Goal: Task Accomplishment & Management: Complete application form

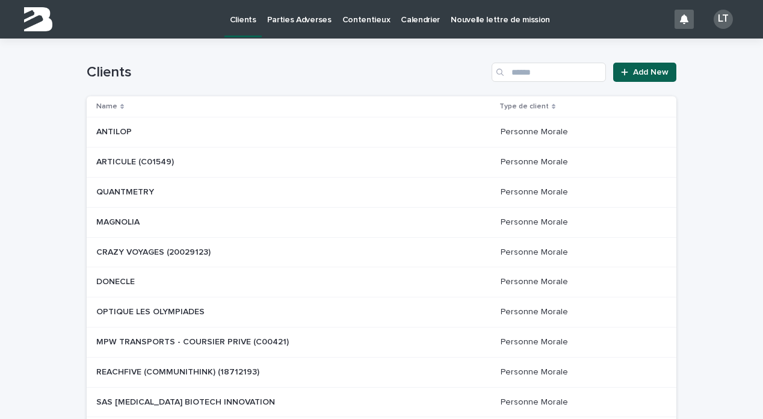
click at [371, 14] on p "Contentieux" at bounding box center [366, 12] width 48 height 25
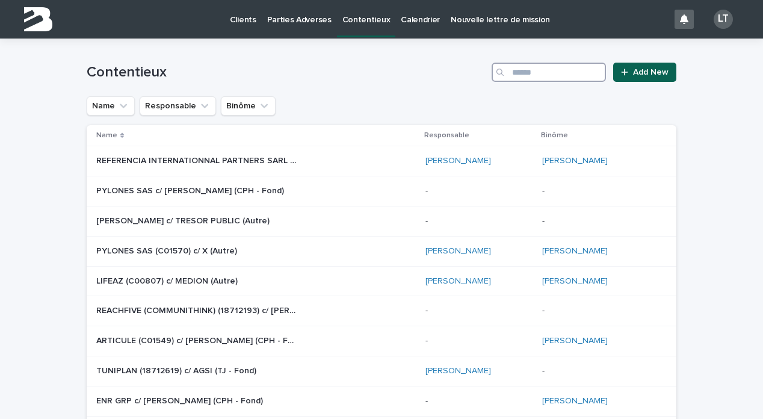
click at [570, 73] on input "Search" at bounding box center [548, 72] width 114 height 19
type input "*******"
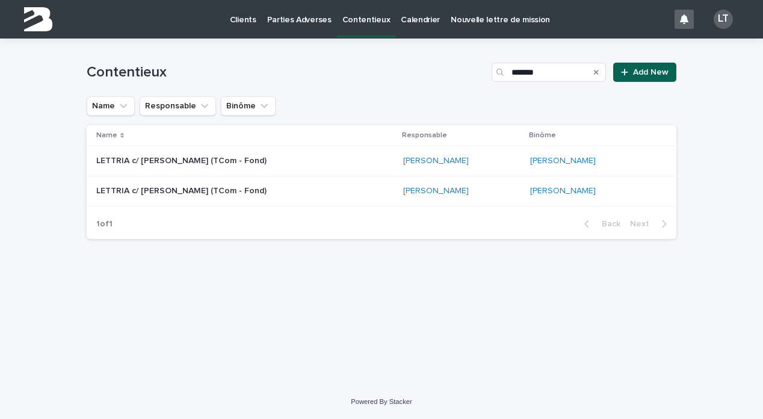
click at [633, 158] on div "[PERSON_NAME]" at bounding box center [593, 161] width 127 height 10
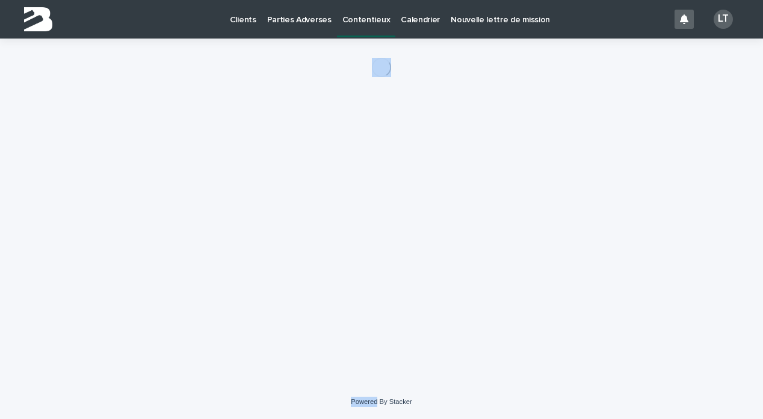
click at [633, 158] on div "Loading... Saving… Loading... Saving…" at bounding box center [382, 197] width 602 height 316
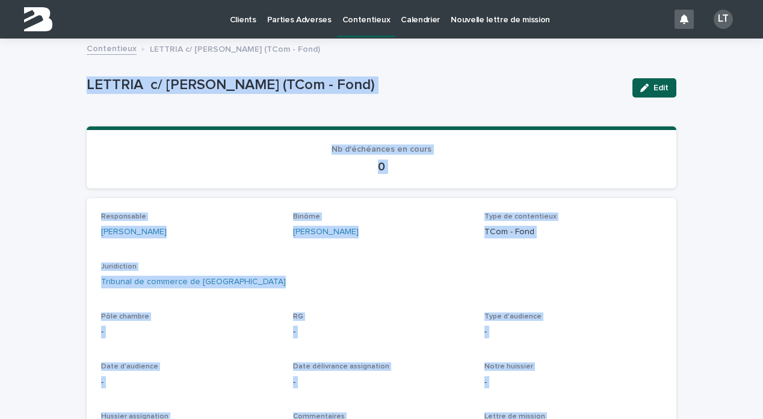
click at [633, 158] on div "0" at bounding box center [381, 165] width 561 height 17
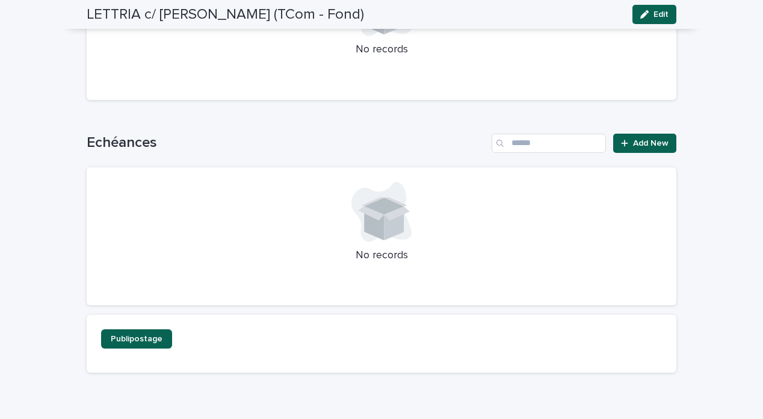
scroll to position [839, 0]
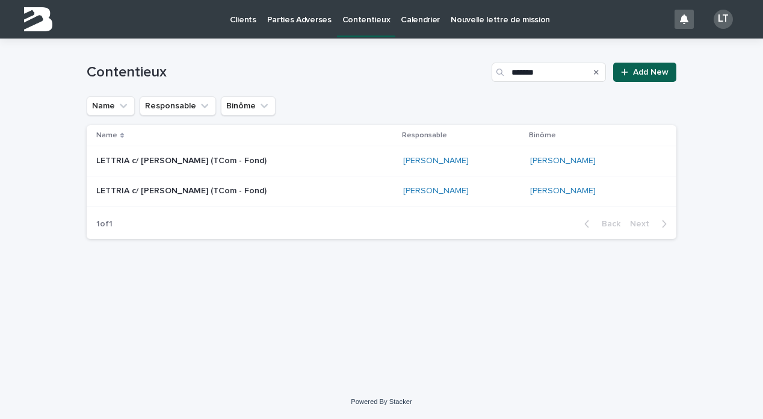
click at [630, 191] on div "[PERSON_NAME]" at bounding box center [593, 191] width 127 height 10
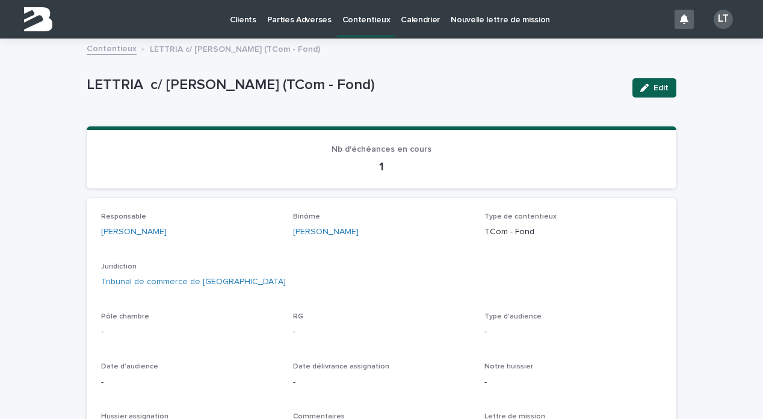
click at [487, 160] on p "1" at bounding box center [381, 166] width 561 height 14
click at [384, 168] on p "1" at bounding box center [381, 166] width 561 height 14
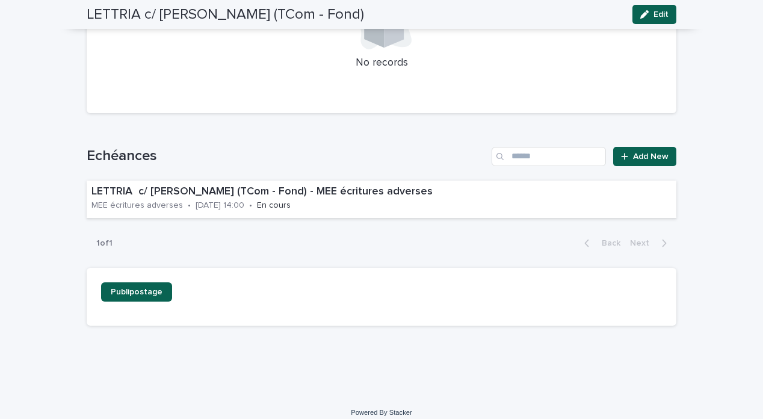
scroll to position [778, 0]
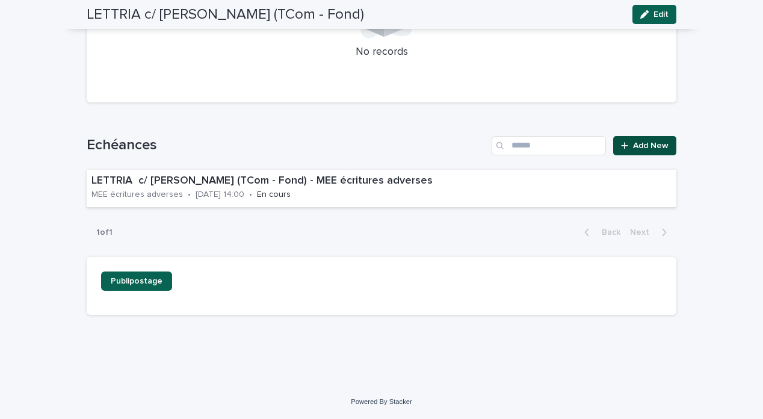
click at [634, 142] on span "Add New" at bounding box center [650, 145] width 35 height 8
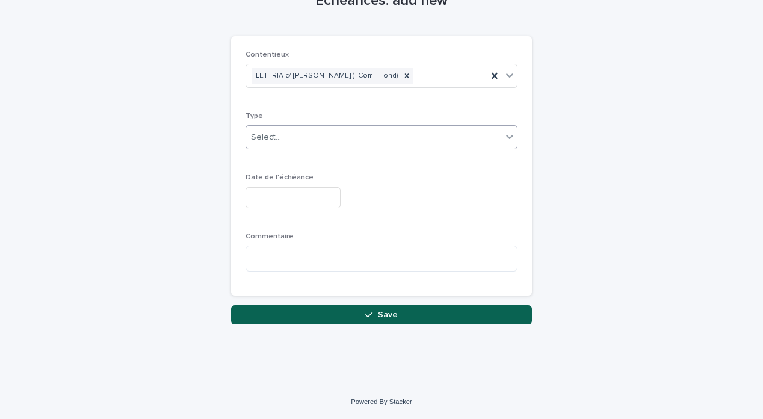
click at [402, 134] on div "Select..." at bounding box center [374, 138] width 256 height 20
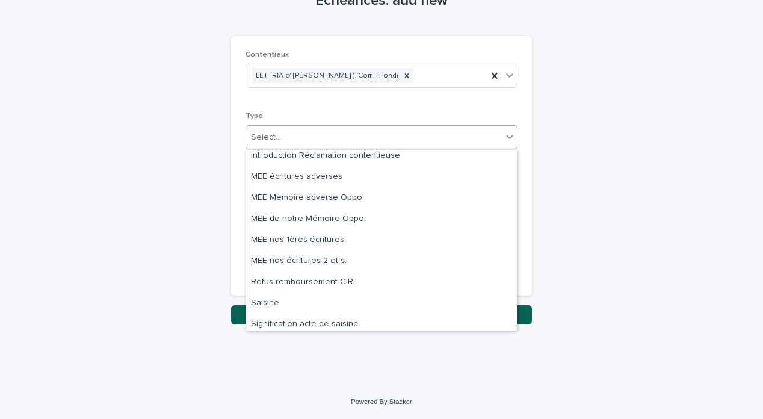
scroll to position [325, 0]
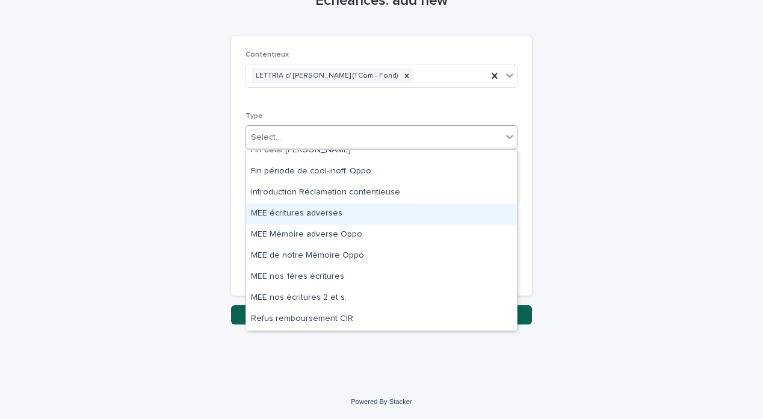
click at [342, 208] on div "Demande d'infos CIR Exécution Fin délai [PERSON_NAME] Fin période de cool-inoff…" at bounding box center [381, 240] width 271 height 180
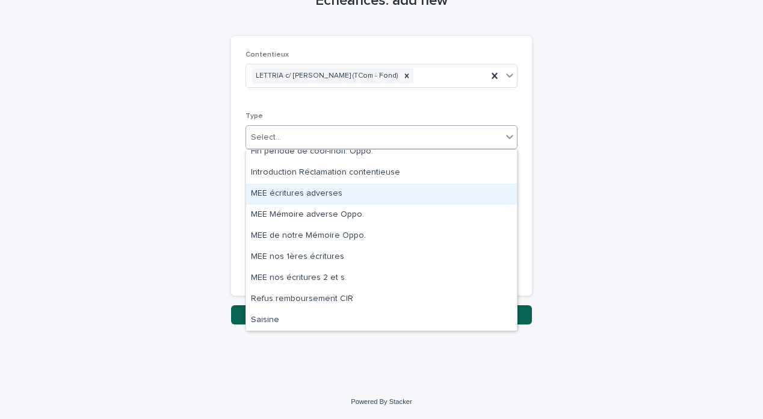
click at [315, 193] on div "Exécution Fin délai [PERSON_NAME] Fin période de cool-inoff. Oppo. Introduction…" at bounding box center [381, 240] width 271 height 180
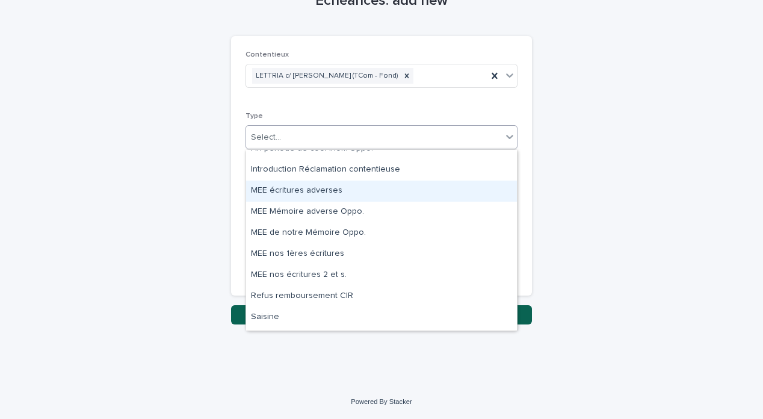
click at [350, 190] on div "Fin délai [PERSON_NAME] Fin période de cool-inoff. Oppo. Introduction Réclamati…" at bounding box center [381, 240] width 271 height 180
click at [350, 191] on div "Fin délai [PERSON_NAME] Fin période de cool-inoff. Oppo. Introduction Réclamati…" at bounding box center [381, 240] width 271 height 180
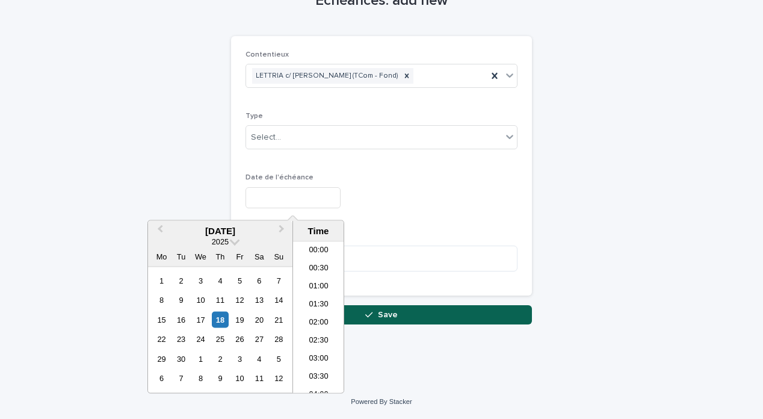
scroll to position [529, 0]
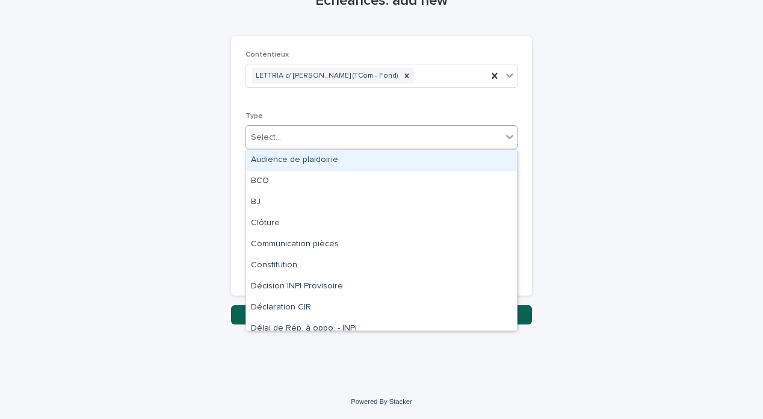
drag, startPoint x: 322, startPoint y: 134, endPoint x: 319, endPoint y: 153, distance: 19.5
click at [322, 134] on div "Select..." at bounding box center [374, 138] width 256 height 20
click at [315, 162] on div "Audience de plaidoirie" at bounding box center [381, 160] width 271 height 21
click at [313, 139] on span "Audience de plaidoirie" at bounding box center [294, 137] width 87 height 13
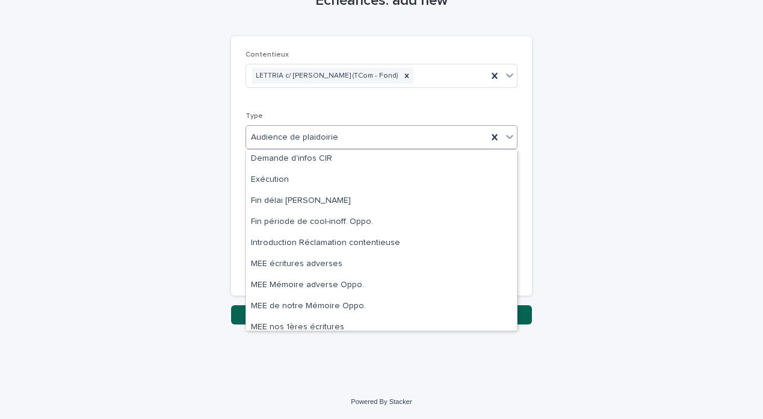
scroll to position [219, 0]
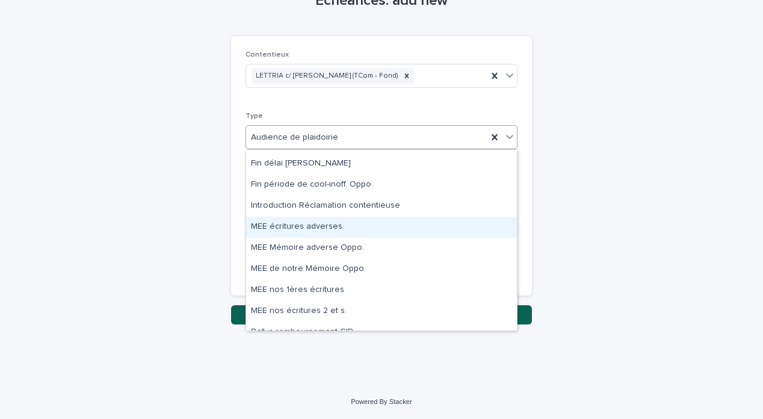
click at [317, 226] on div "Délibéré Demande d'infos CIR Exécution Fin délai [PERSON_NAME] Fin période de c…" at bounding box center [381, 240] width 271 height 180
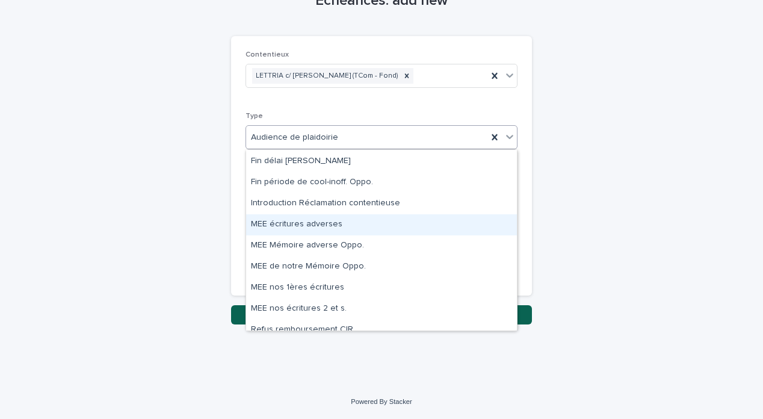
click at [270, 229] on div "MEE écritures adverses" at bounding box center [381, 224] width 271 height 21
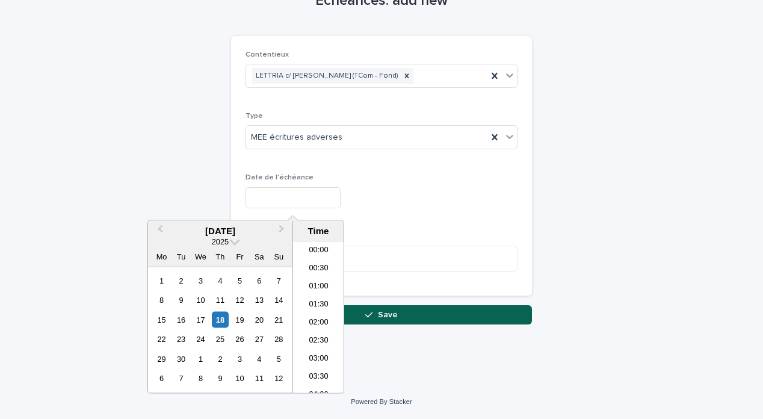
click at [276, 205] on input "text" at bounding box center [292, 197] width 95 height 21
click at [282, 229] on span "Next Month" at bounding box center [282, 231] width 0 height 16
click at [217, 319] on div "16" at bounding box center [220, 319] width 16 height 16
click at [401, 229] on div "**********" at bounding box center [381, 166] width 272 height 230
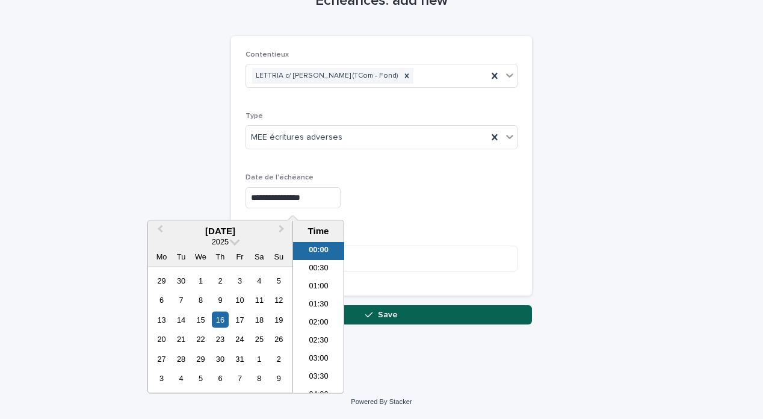
click at [333, 200] on input "**********" at bounding box center [292, 197] width 95 height 21
click at [326, 370] on li "10:00" at bounding box center [318, 379] width 51 height 18
type input "**********"
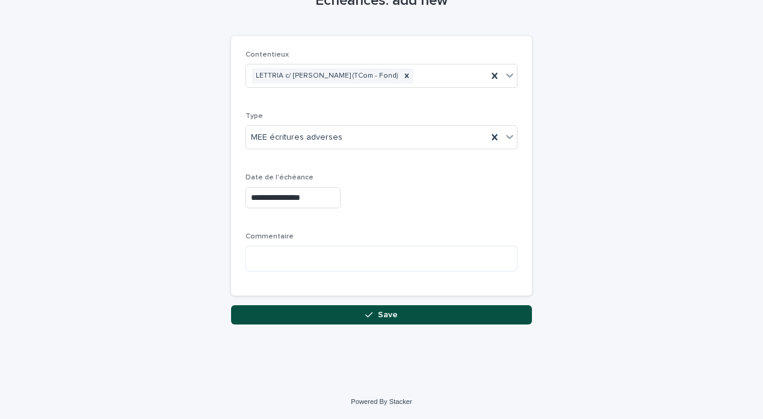
click at [421, 318] on button "Save" at bounding box center [381, 314] width 301 height 19
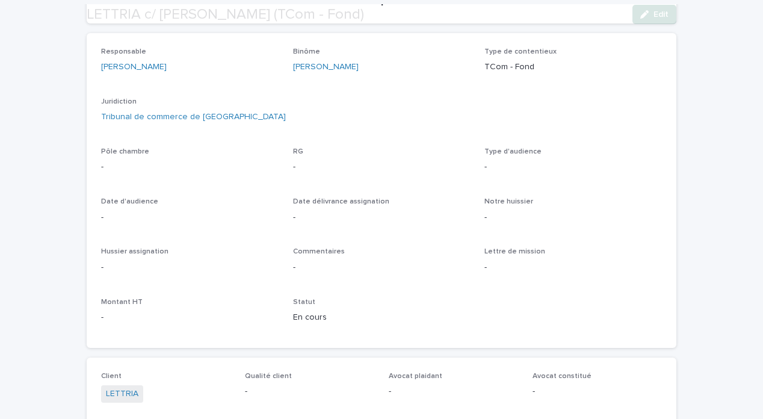
scroll to position [778, 0]
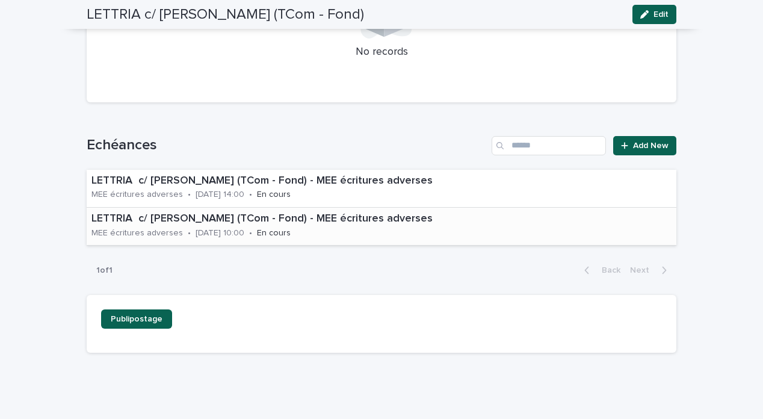
click at [369, 233] on div "LETTRIA c/ [PERSON_NAME] (TCom - Fond) - MEE écritures adverses MEE écritures a…" at bounding box center [362, 226] width 550 height 37
